Goal: Information Seeking & Learning: Check status

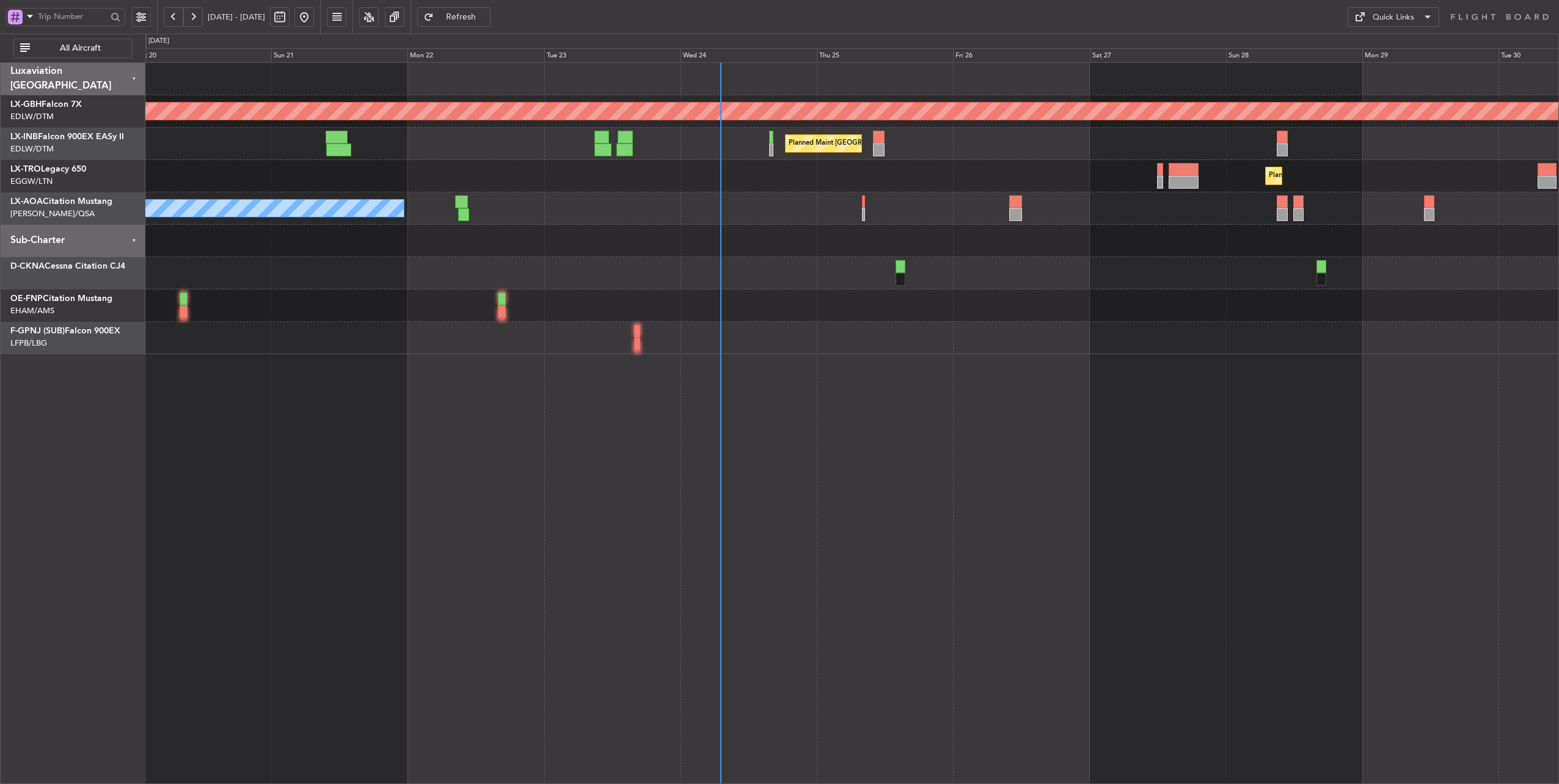
click at [759, 185] on div "Planned Maint [GEOGRAPHIC_DATA] ([GEOGRAPHIC_DATA])" at bounding box center [852, 176] width 1414 height 33
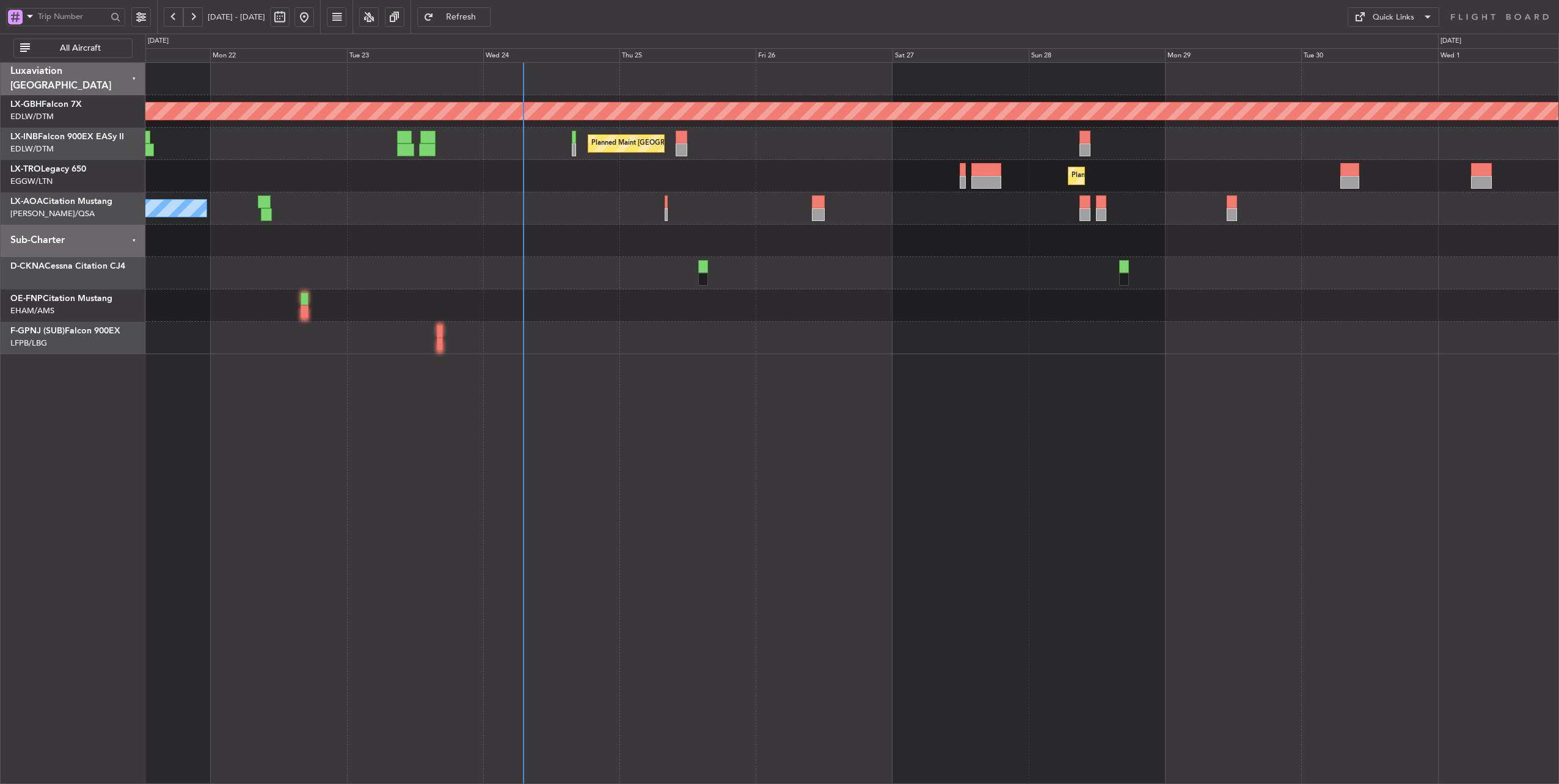
click at [576, 207] on div "Planned Maint Nurnberg Planned Maint [GEOGRAPHIC_DATA] ([GEOGRAPHIC_DATA]) Plan…" at bounding box center [852, 209] width 1414 height 292
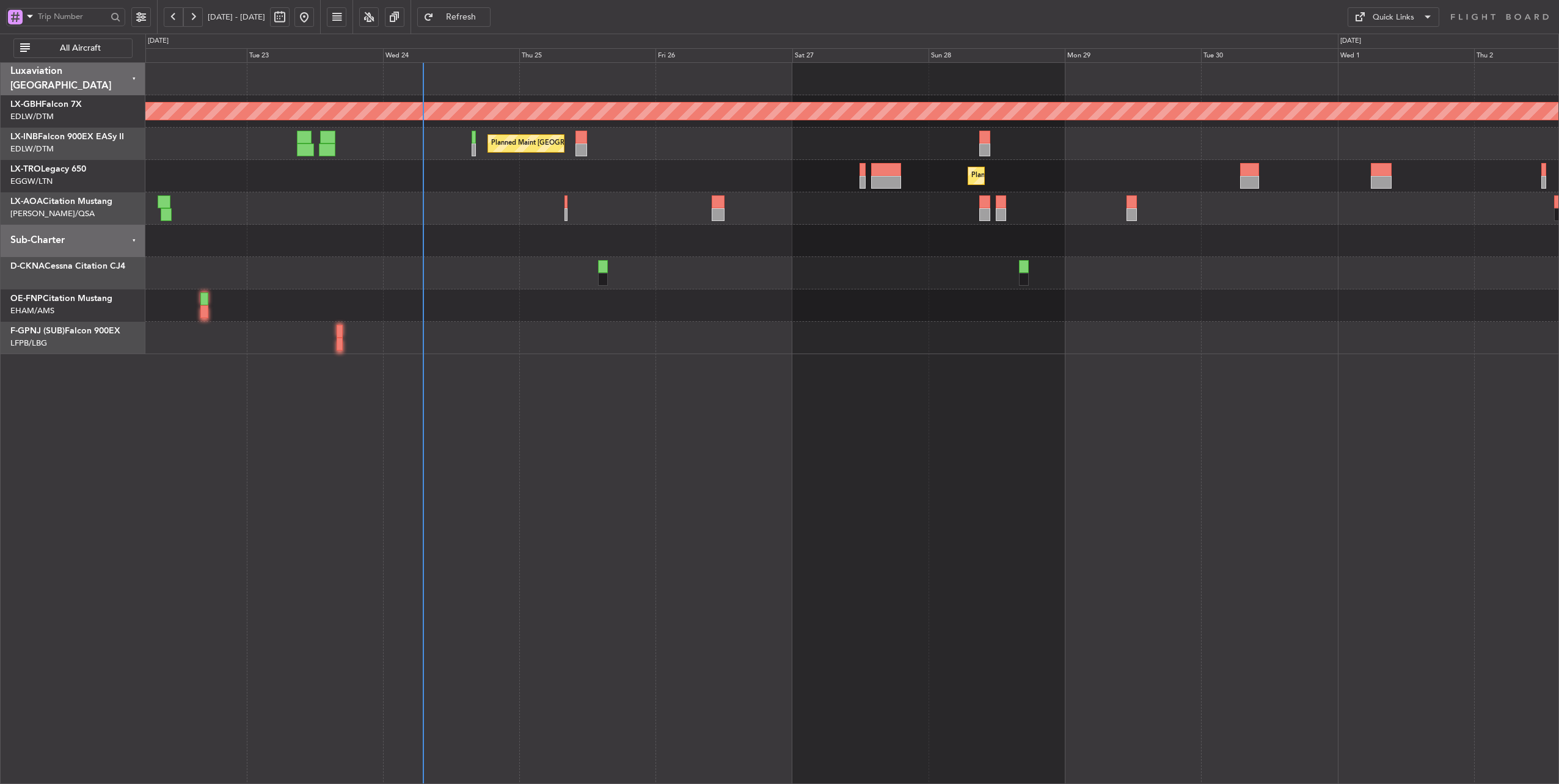
click at [584, 184] on div "Planned Maint [GEOGRAPHIC_DATA] ([GEOGRAPHIC_DATA])" at bounding box center [852, 176] width 1414 height 33
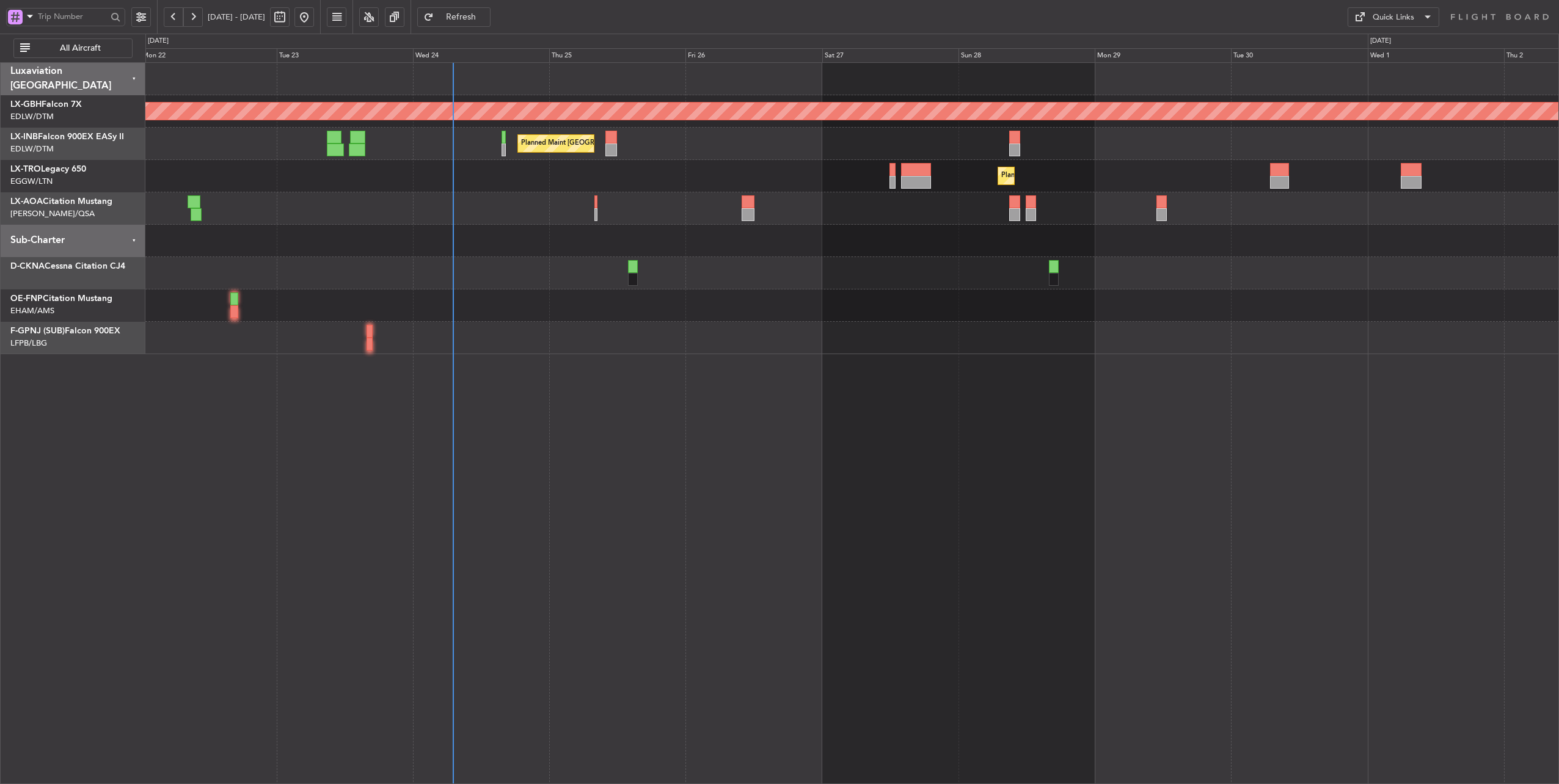
click at [444, 170] on div "Planned Maint [GEOGRAPHIC_DATA] ([GEOGRAPHIC_DATA])" at bounding box center [852, 176] width 1414 height 33
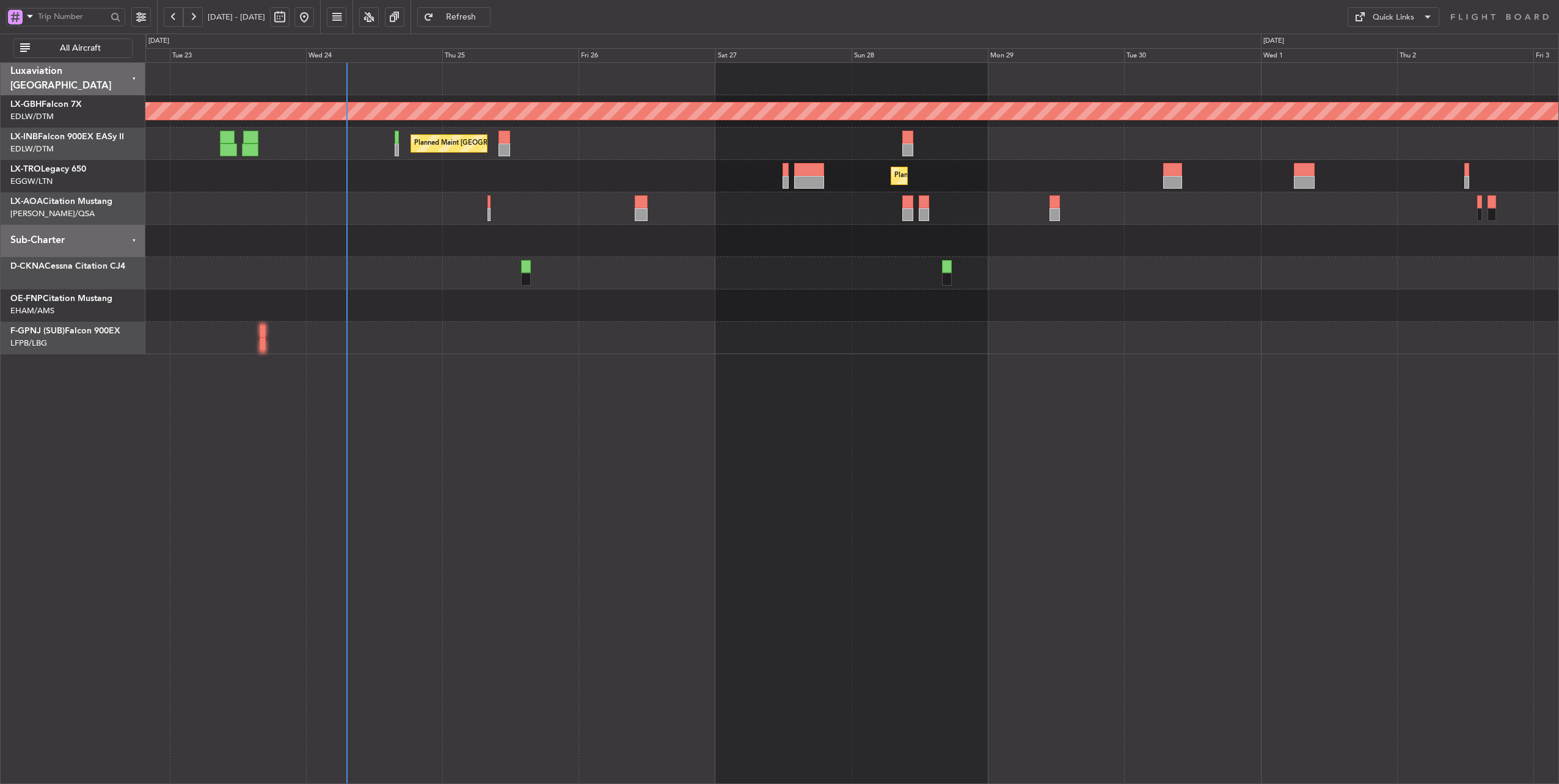
click at [692, 296] on div "Planned Maint Nurnberg Planned Maint [GEOGRAPHIC_DATA] ([GEOGRAPHIC_DATA]) Plan…" at bounding box center [852, 209] width 1414 height 292
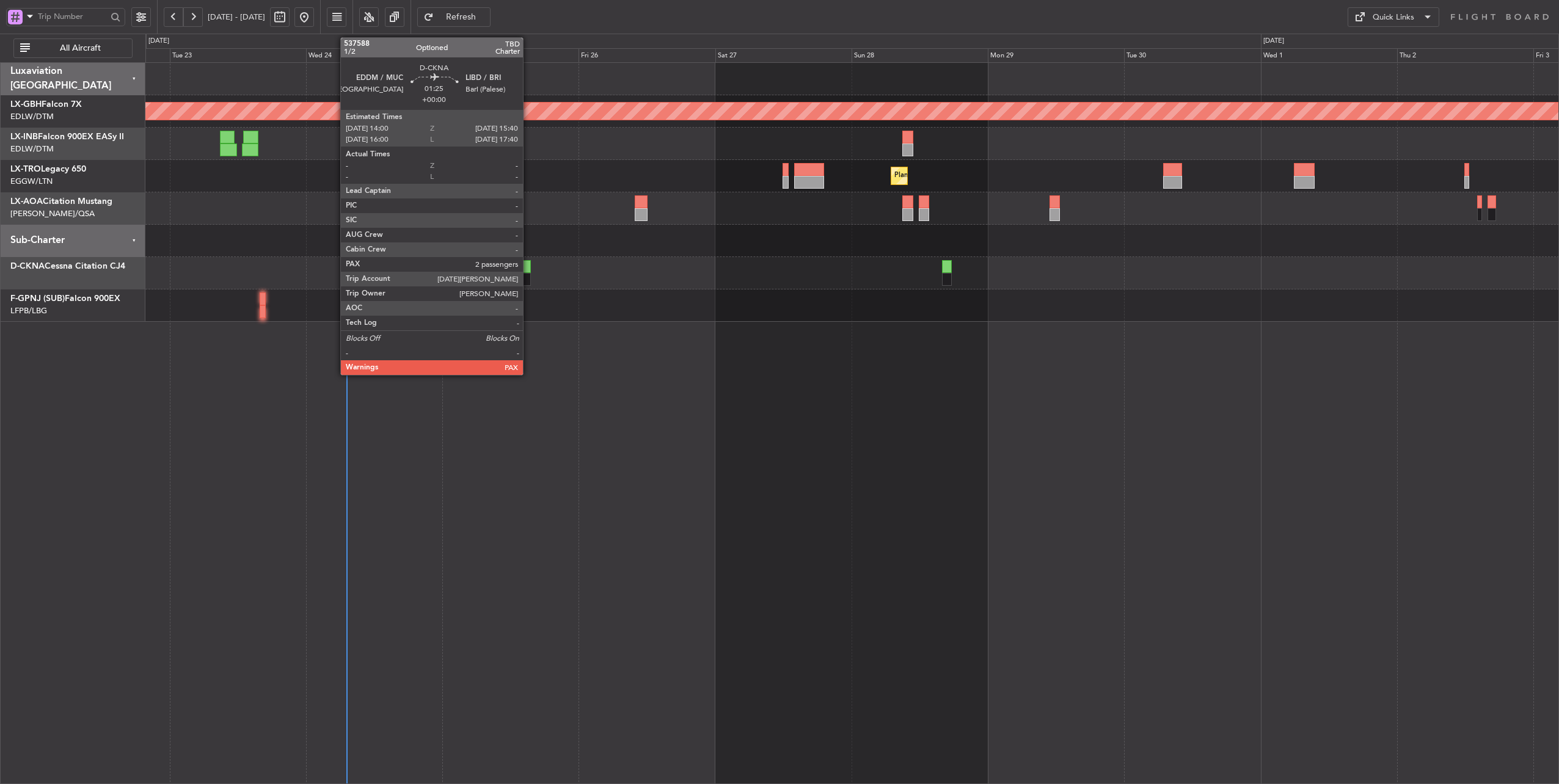
click at [529, 275] on div at bounding box center [526, 279] width 10 height 13
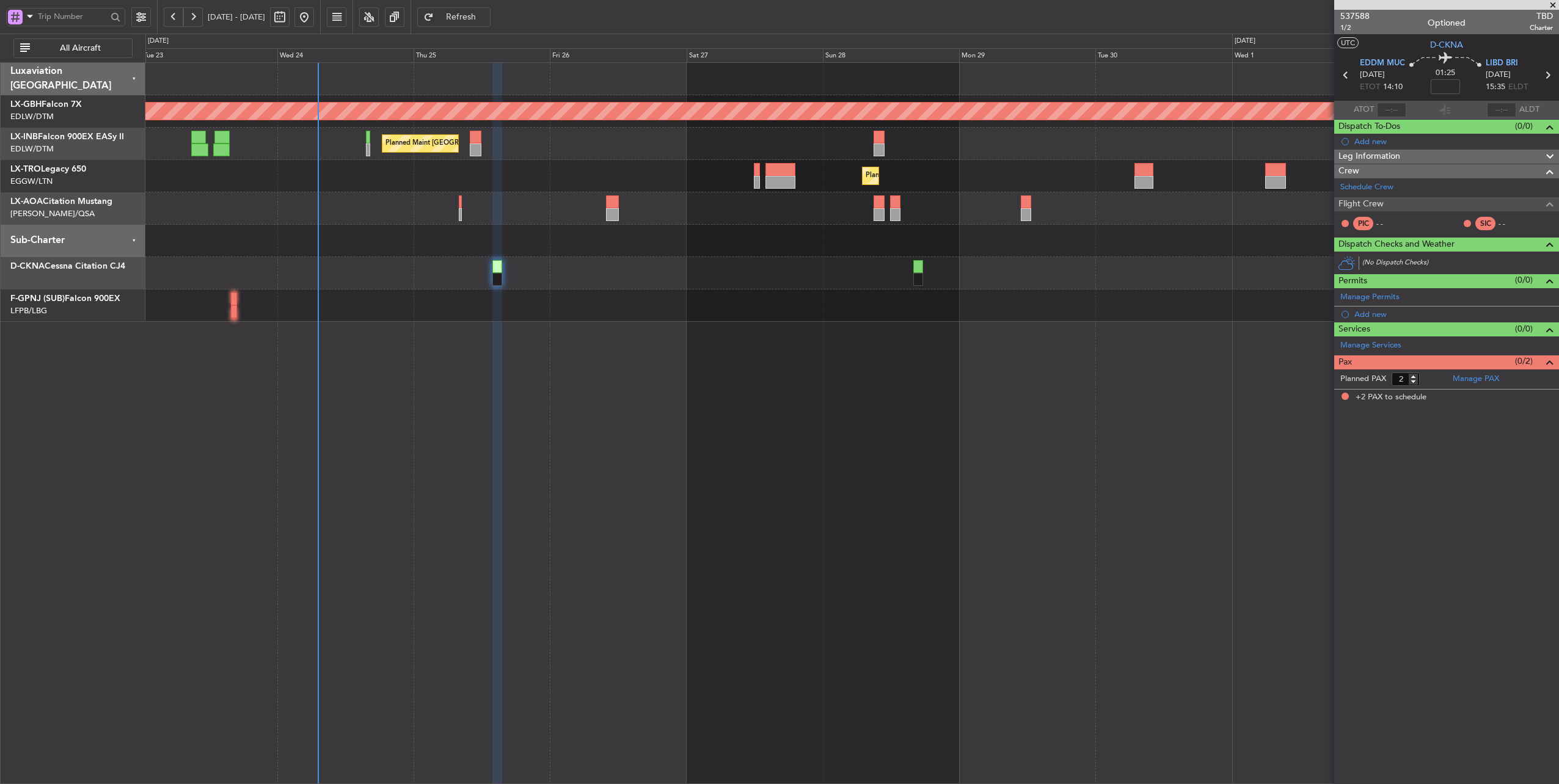
click at [598, 243] on div at bounding box center [852, 241] width 1414 height 33
click at [620, 240] on div at bounding box center [852, 241] width 1414 height 33
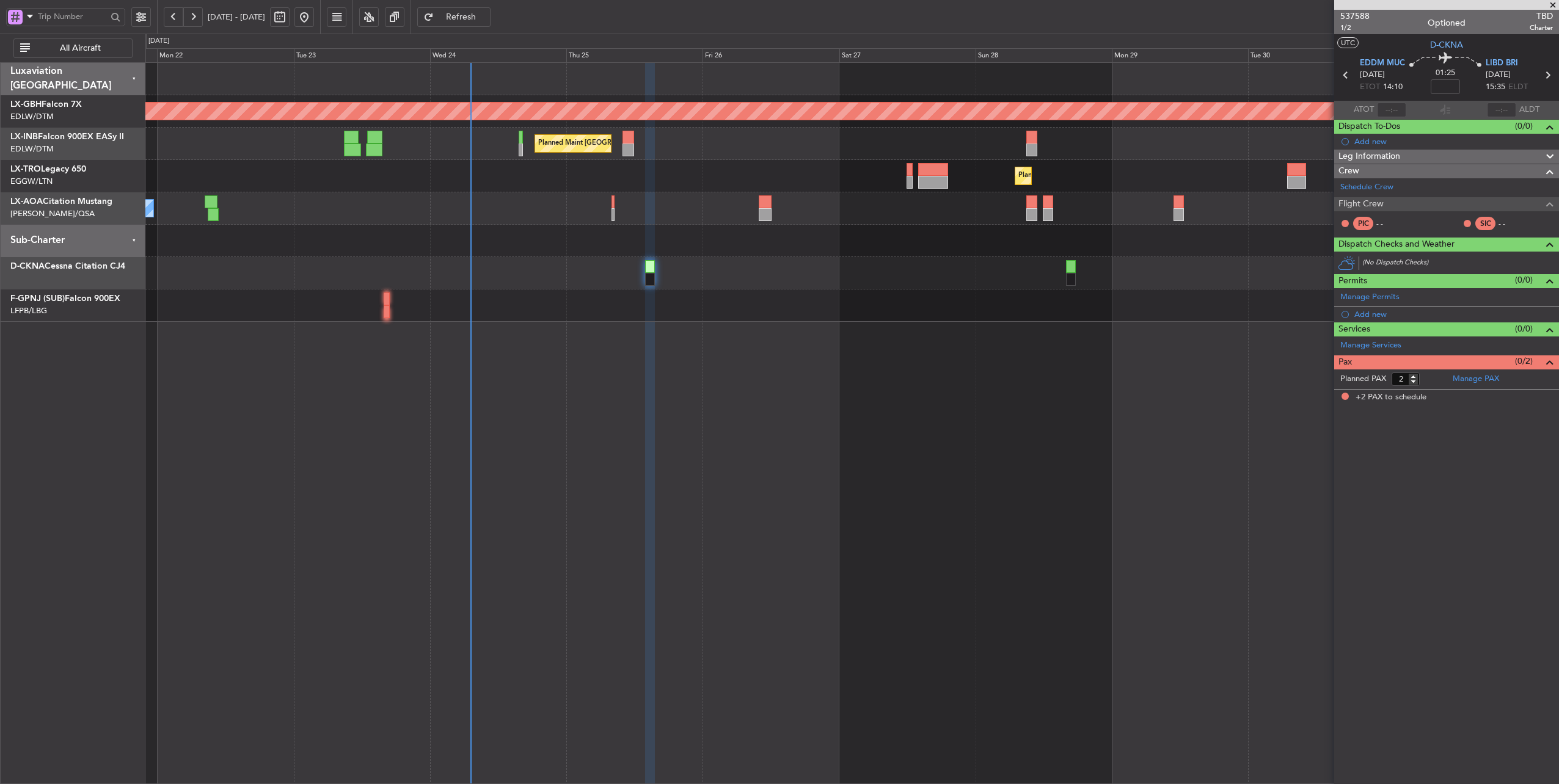
click at [555, 200] on div "No Crew Nice ([GEOGRAPHIC_DATA]) No Crew [GEOGRAPHIC_DATA] ([GEOGRAPHIC_DATA]) …" at bounding box center [852, 209] width 1414 height 33
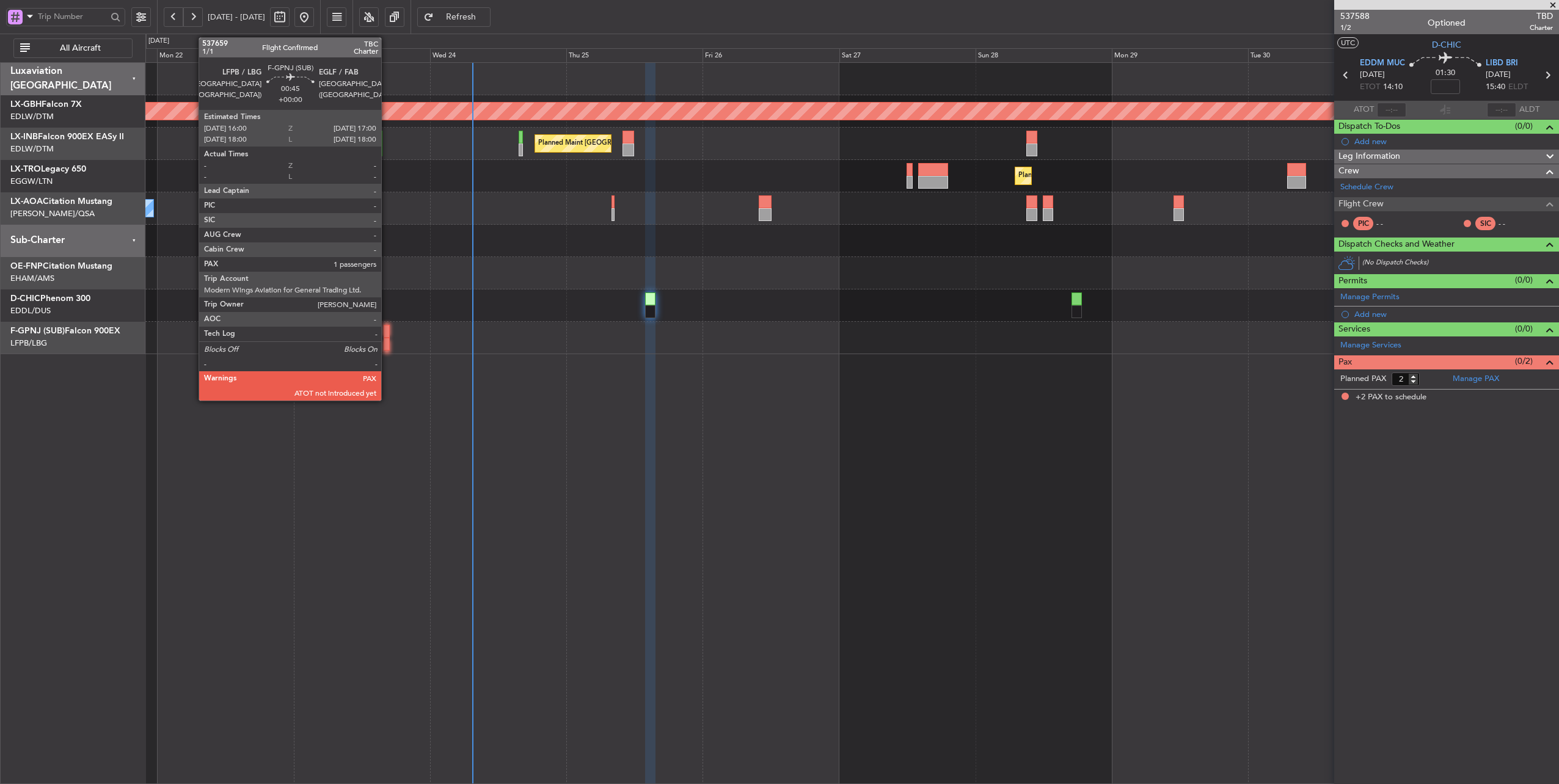
click at [387, 335] on div at bounding box center [387, 331] width 6 height 13
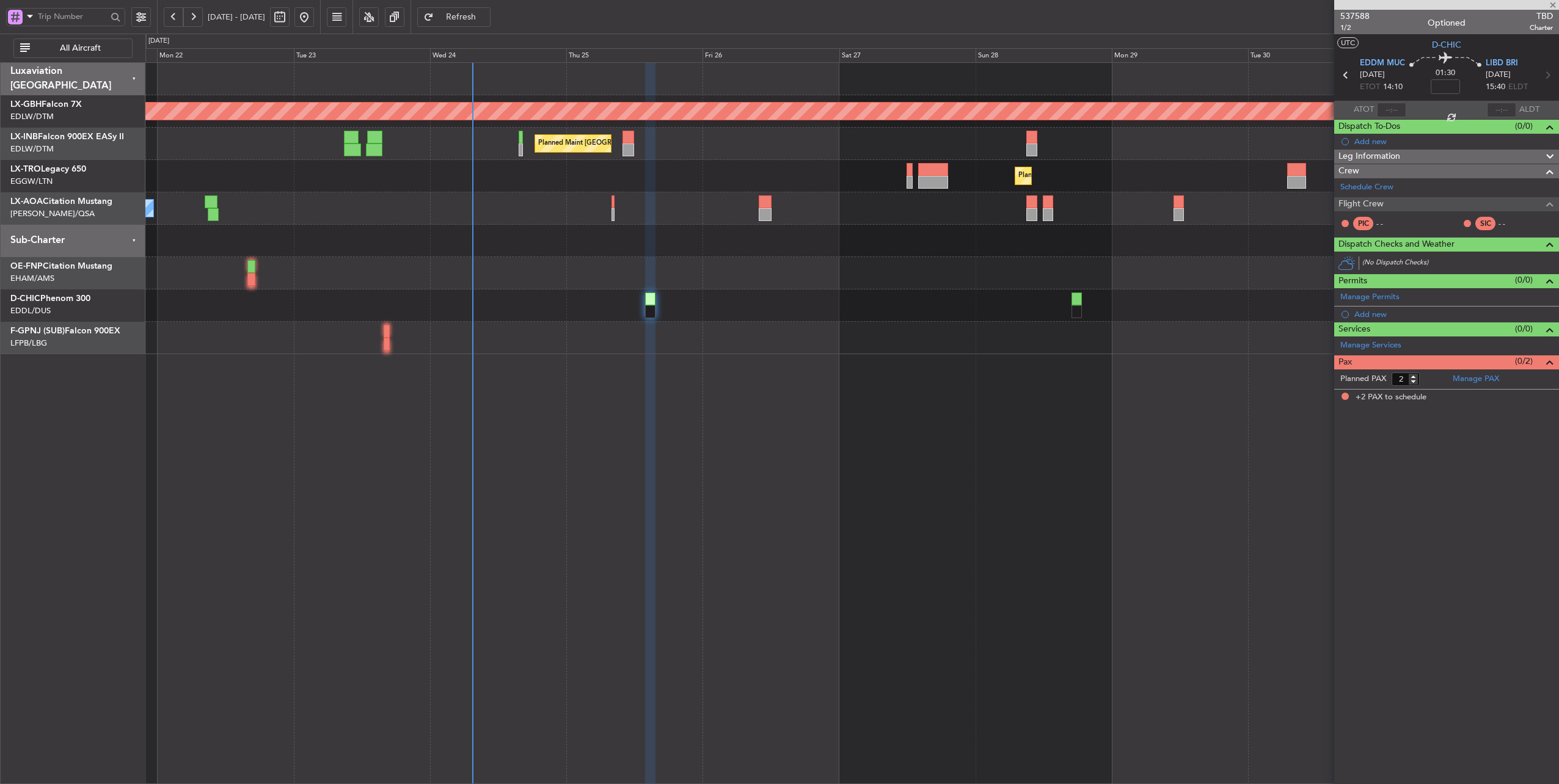
type input "1"
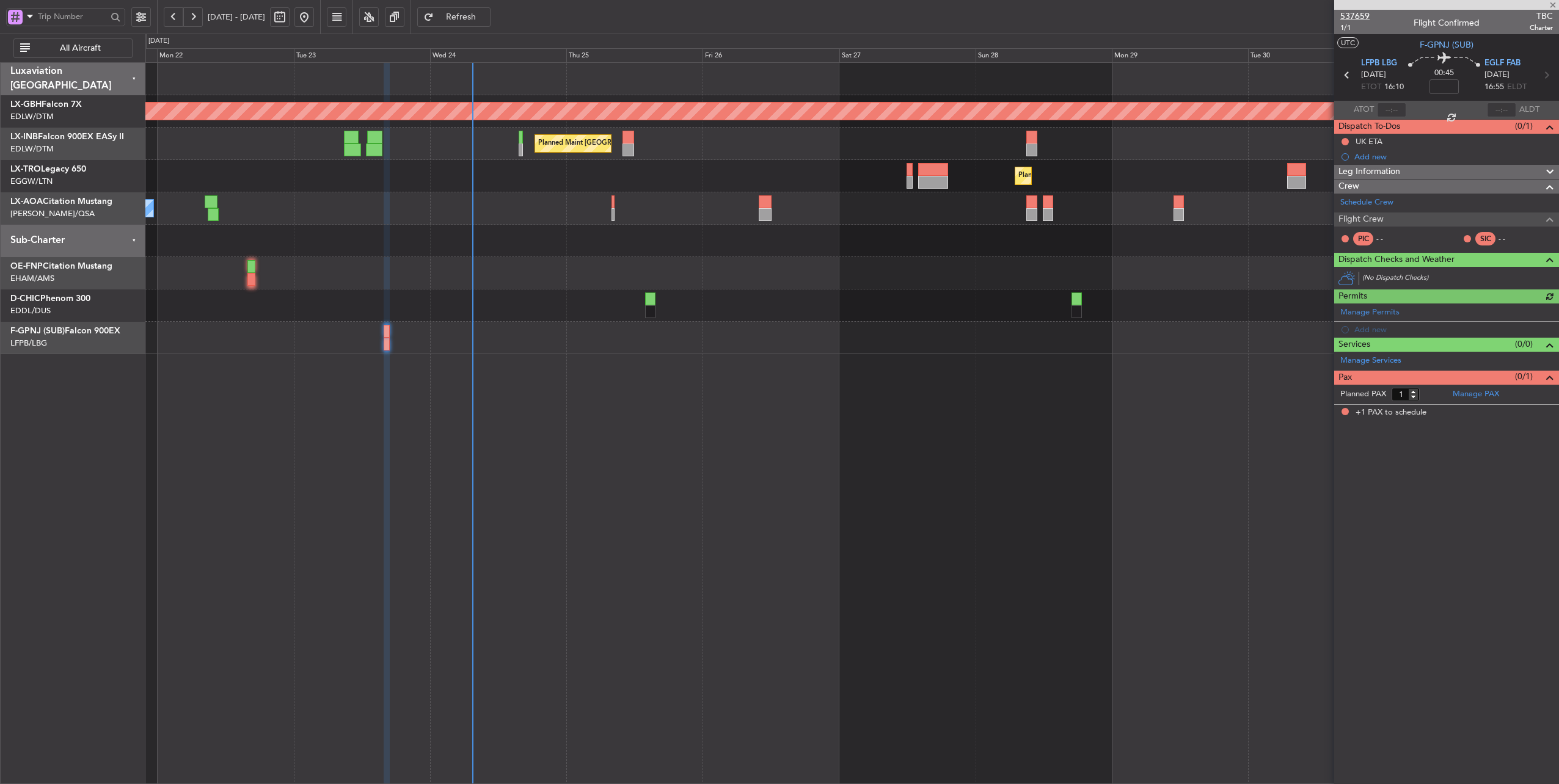
click at [1364, 17] on span "537659" at bounding box center [1355, 16] width 29 height 13
click at [491, 25] on button "Refresh" at bounding box center [454, 16] width 74 height 19
